Goal: Navigation & Orientation: Find specific page/section

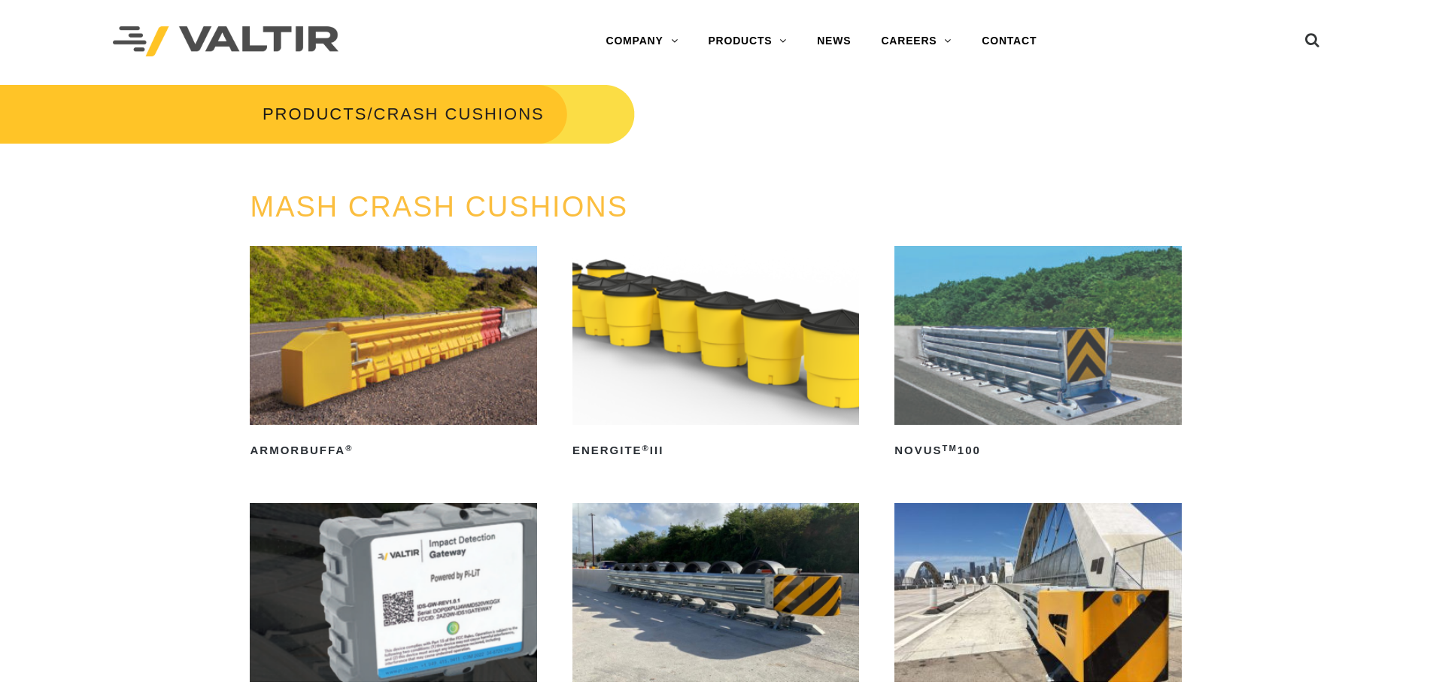
click at [308, 38] on img at bounding box center [226, 41] width 226 height 31
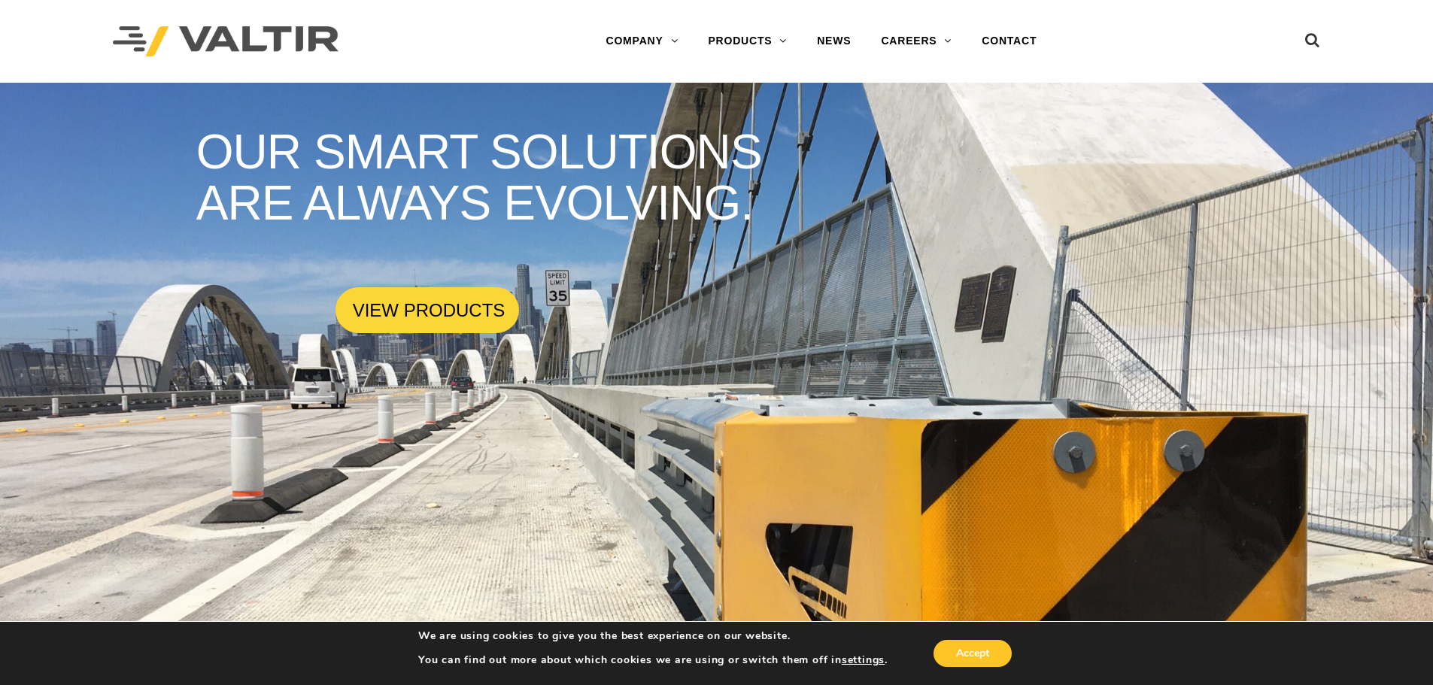
click at [720, 313] on link "TMAs" at bounding box center [787, 312] width 188 height 30
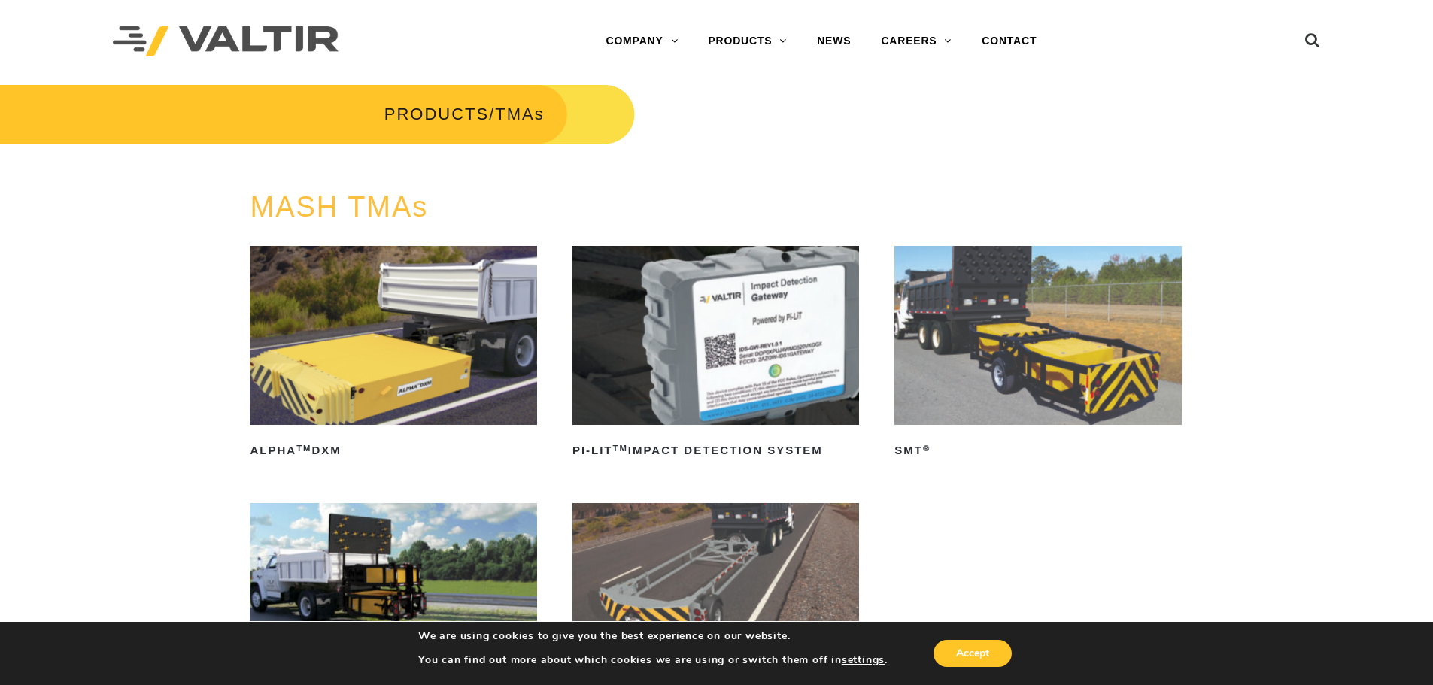
click at [766, 339] on link "MASH PRODUCTS" at bounding box center [787, 342] width 188 height 30
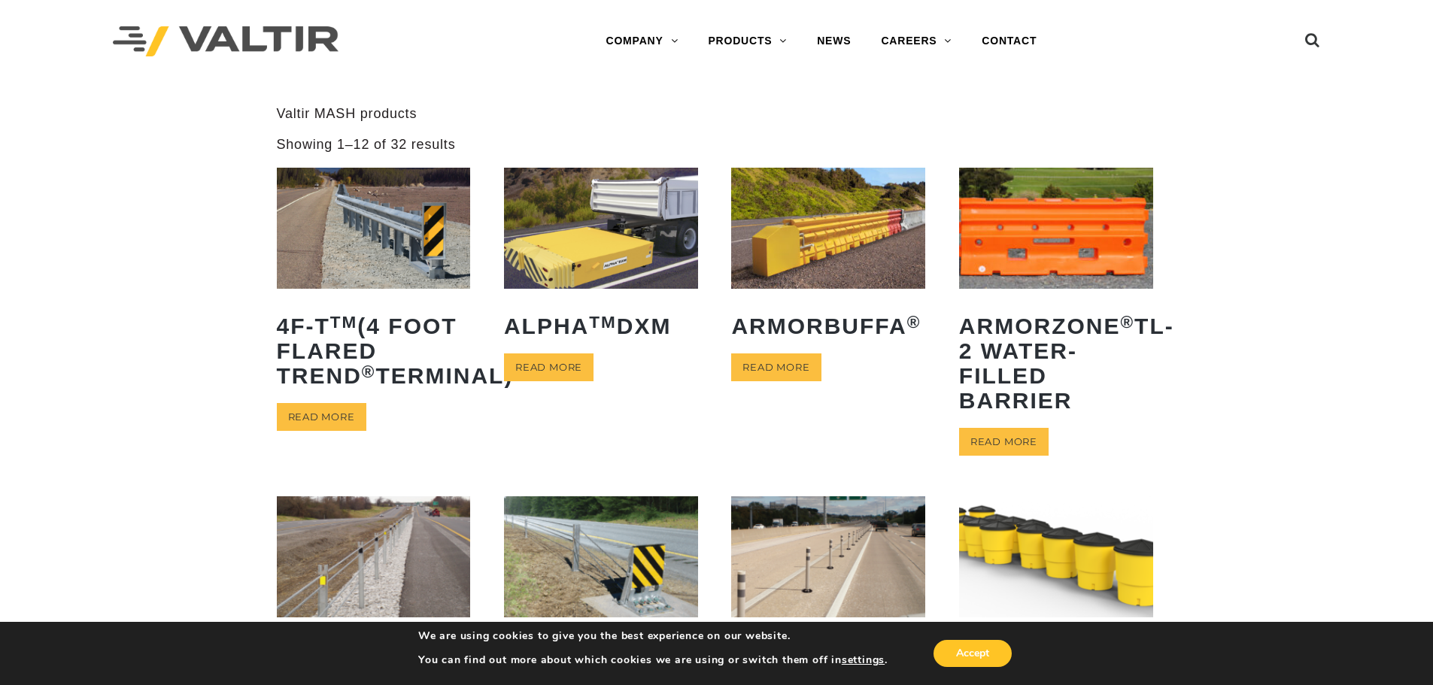
click at [767, 135] on link "CRASH CUSHIONS" at bounding box center [787, 132] width 188 height 30
